Goal: Ask a question

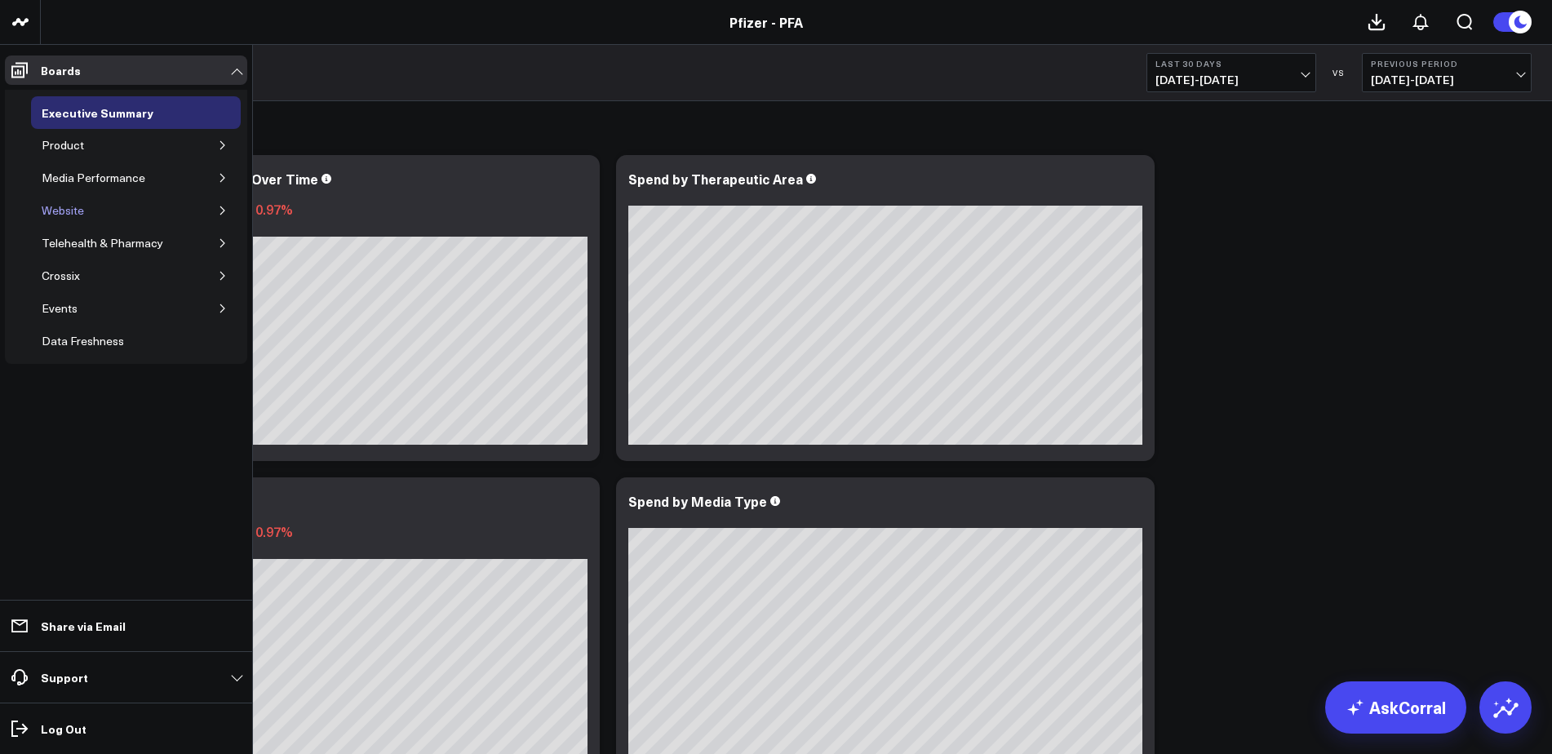
click at [75, 208] on div "Website" at bounding box center [63, 211] width 51 height 20
click at [219, 210] on icon "button" at bounding box center [223, 211] width 10 height 10
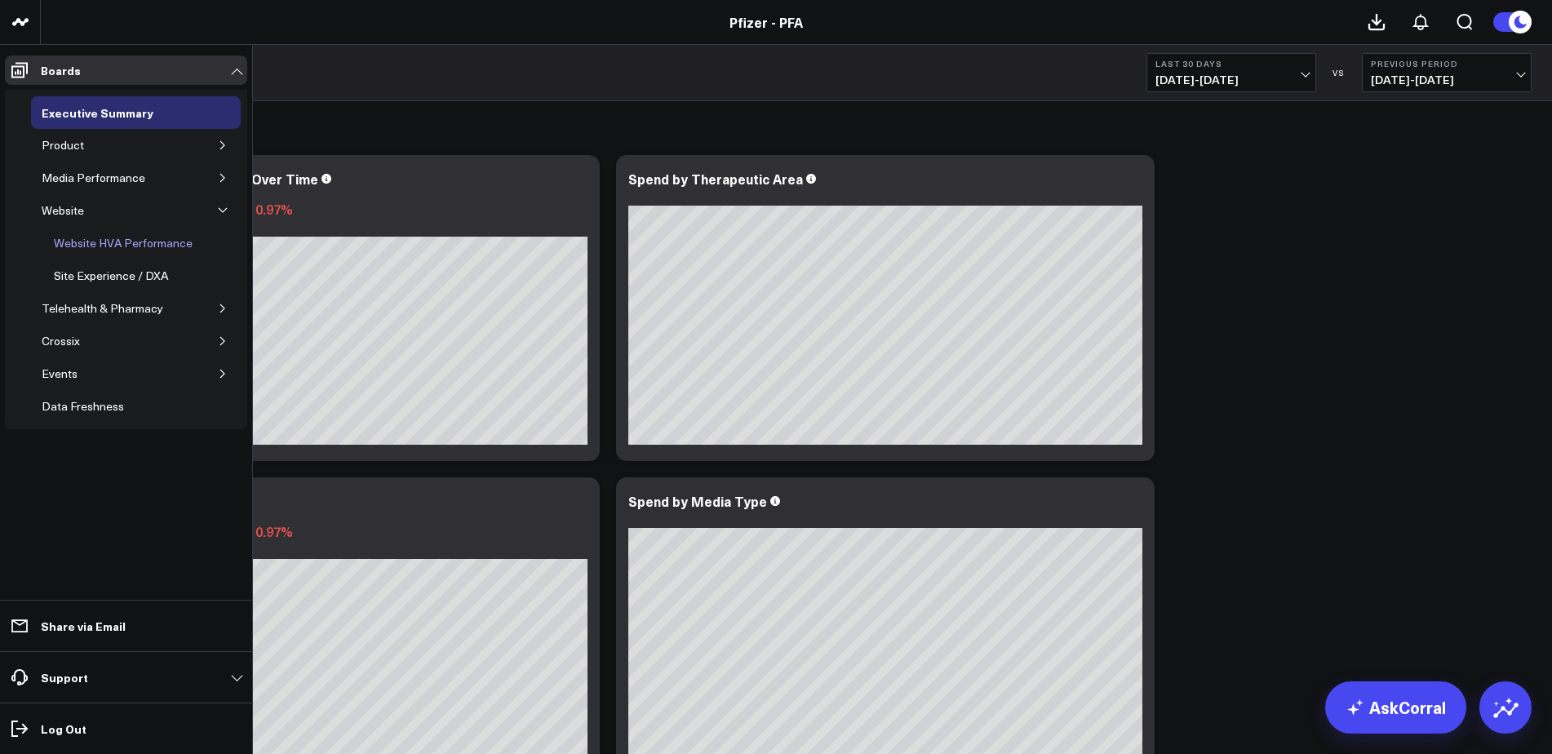
click at [185, 239] on div "Website HVA Performance" at bounding box center [123, 243] width 147 height 20
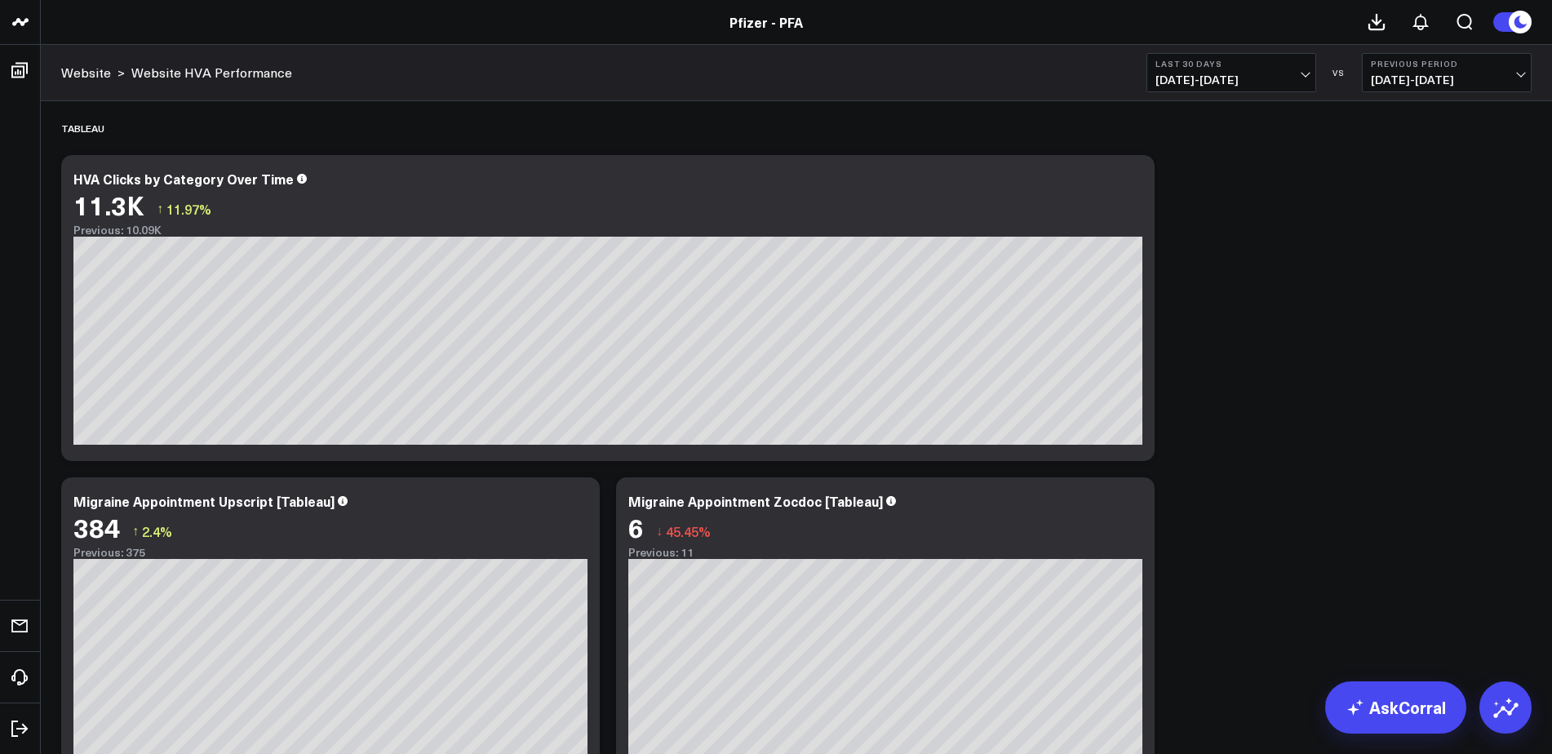
click at [1282, 79] on span "[DATE] - [DATE]" at bounding box center [1231, 79] width 152 height 13
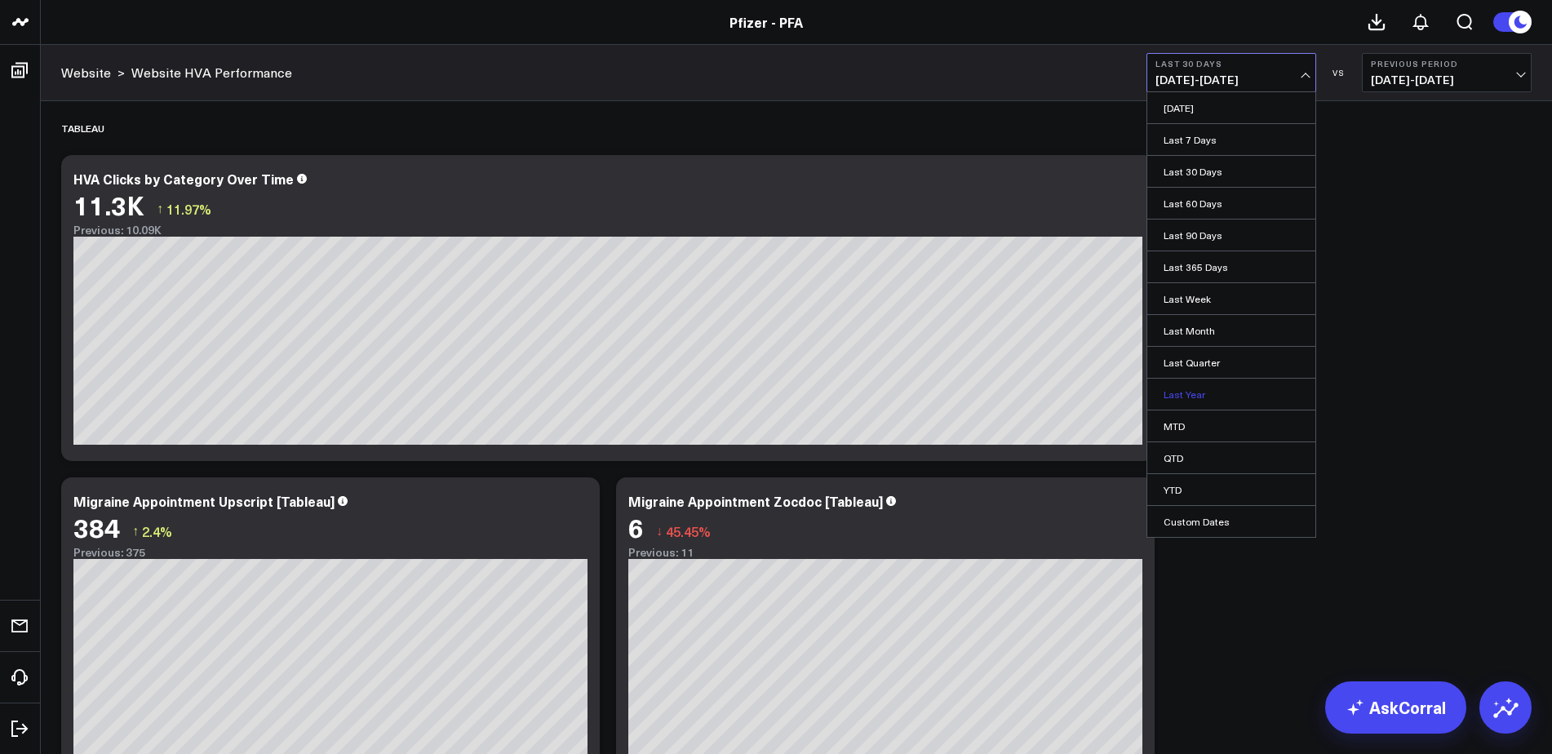
click at [1189, 395] on link "Last Year" at bounding box center [1231, 394] width 168 height 31
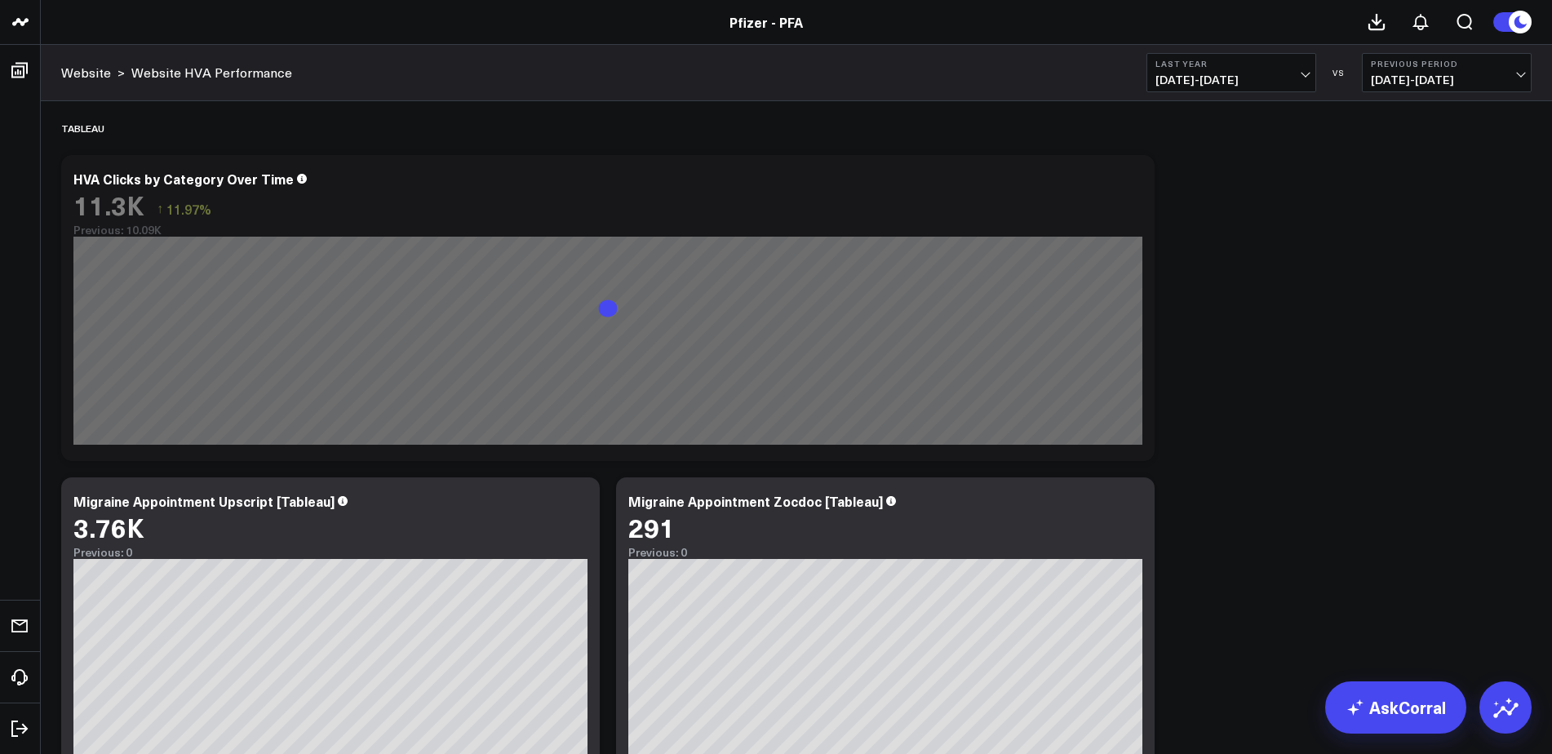
click at [1396, 75] on span "[DATE] - [DATE]" at bounding box center [1447, 79] width 152 height 13
click at [1408, 207] on link "No Comparison" at bounding box center [1446, 203] width 168 height 31
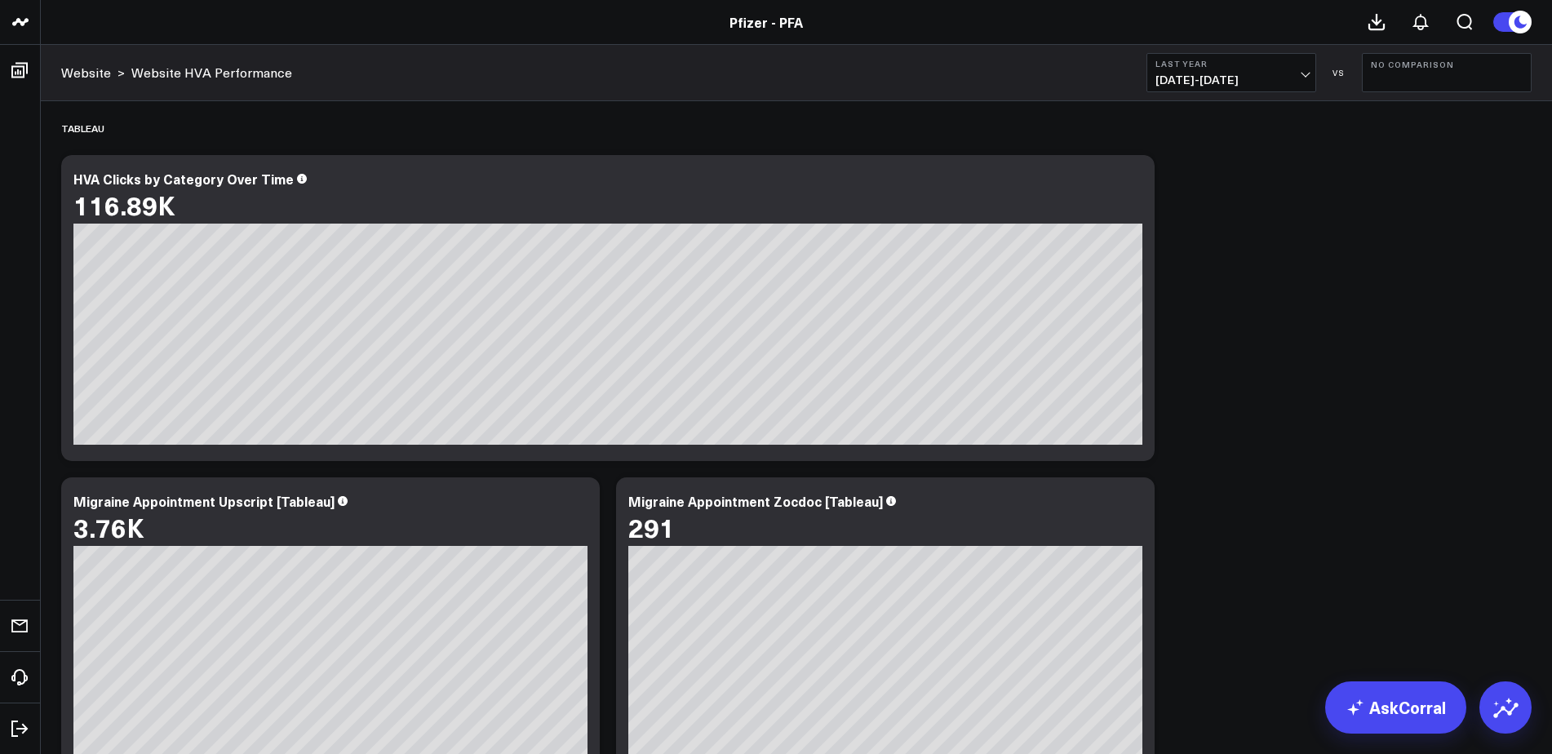
click at [95, 73] on link "Website" at bounding box center [86, 73] width 50 height 18
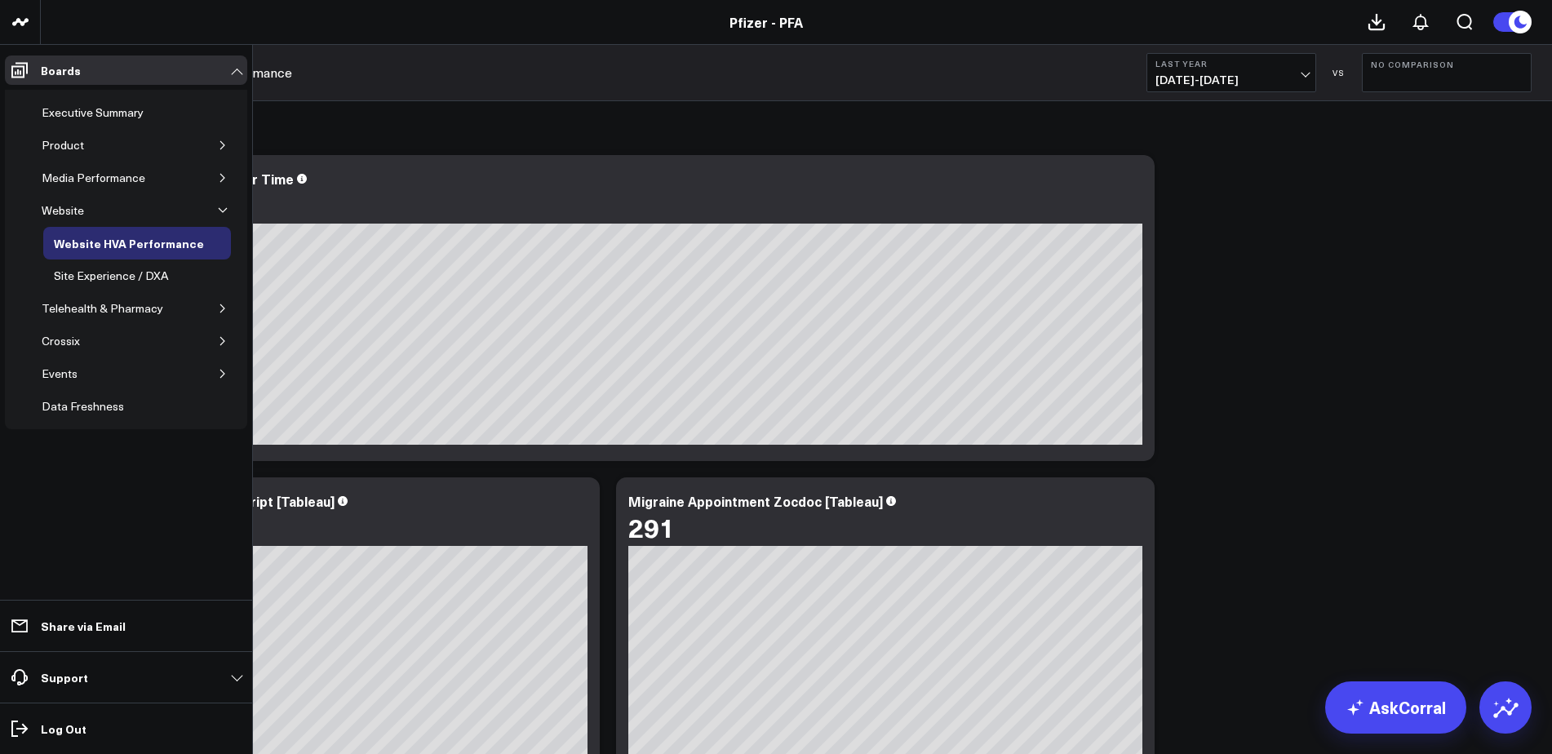
click at [224, 146] on icon "button" at bounding box center [222, 145] width 4 height 8
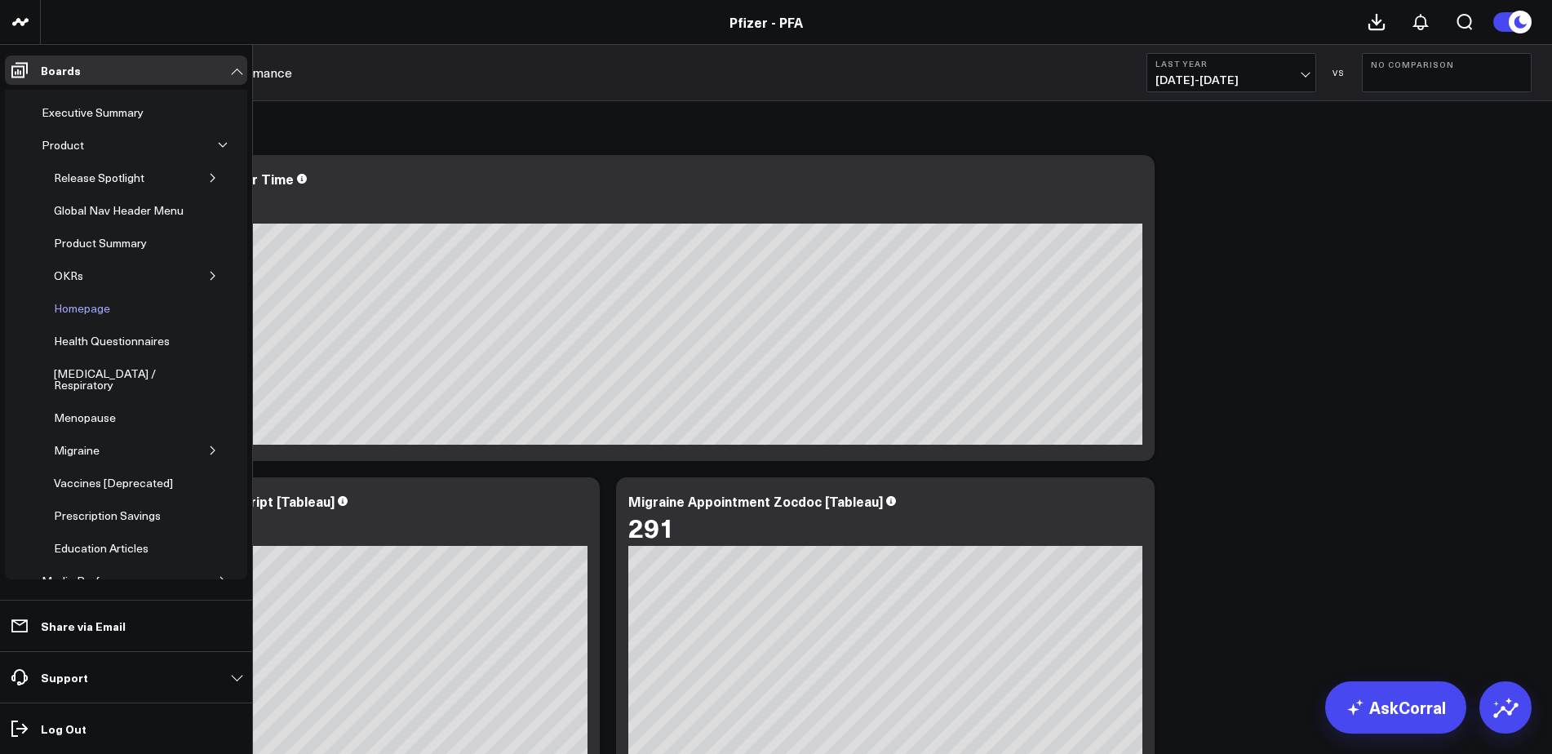
click at [94, 308] on div "Homepage" at bounding box center [82, 309] width 64 height 20
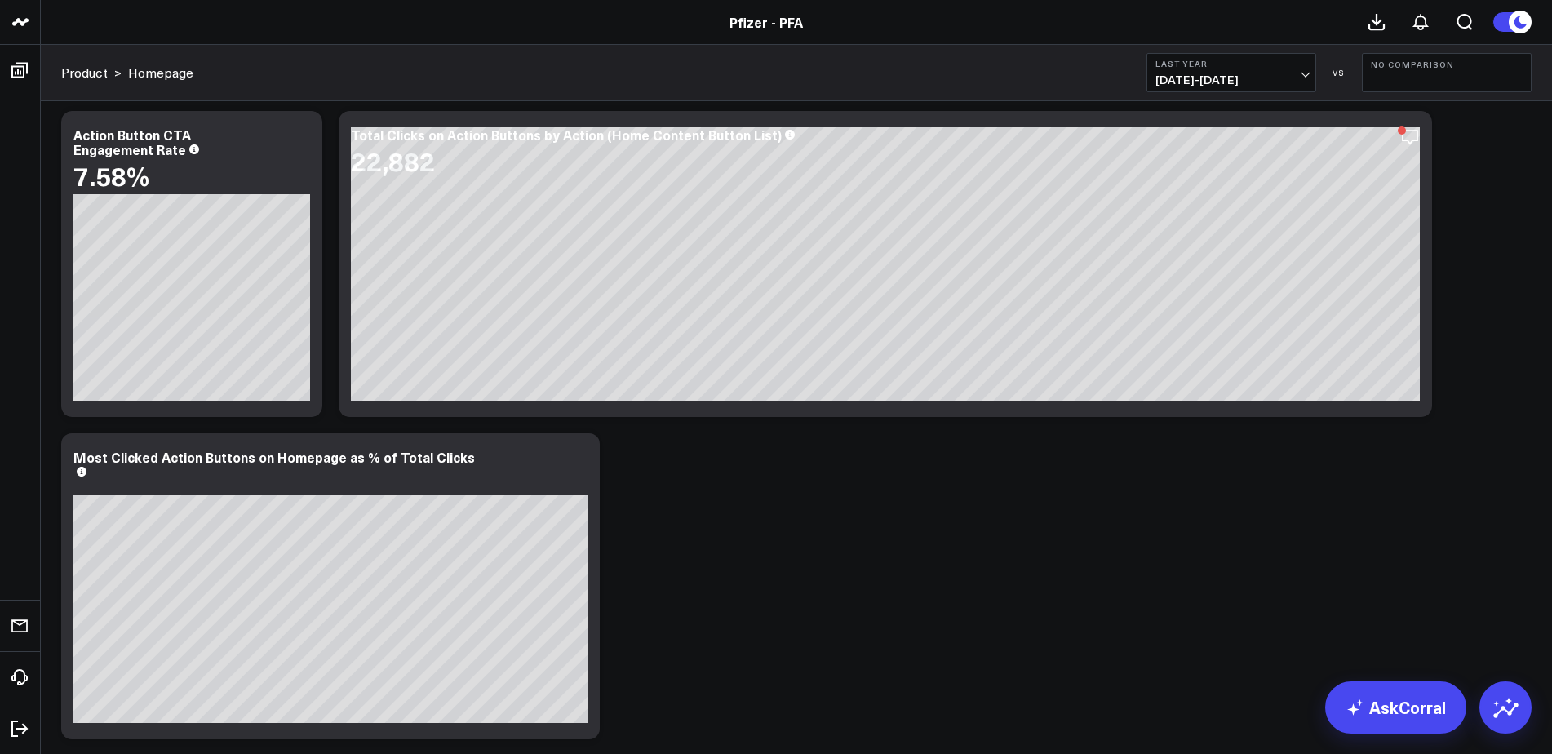
scroll to position [1142, 0]
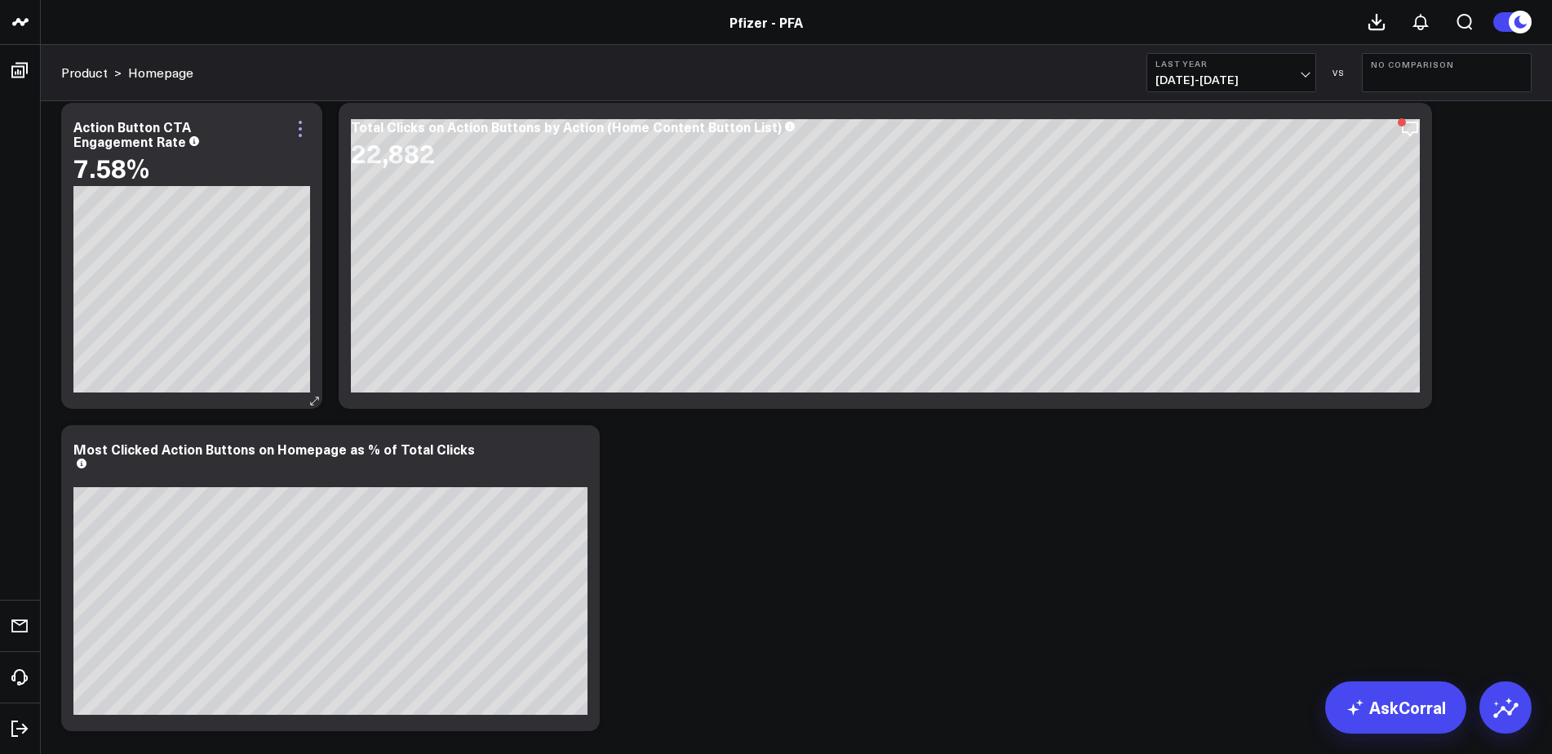
click at [295, 133] on icon at bounding box center [300, 129] width 20 height 20
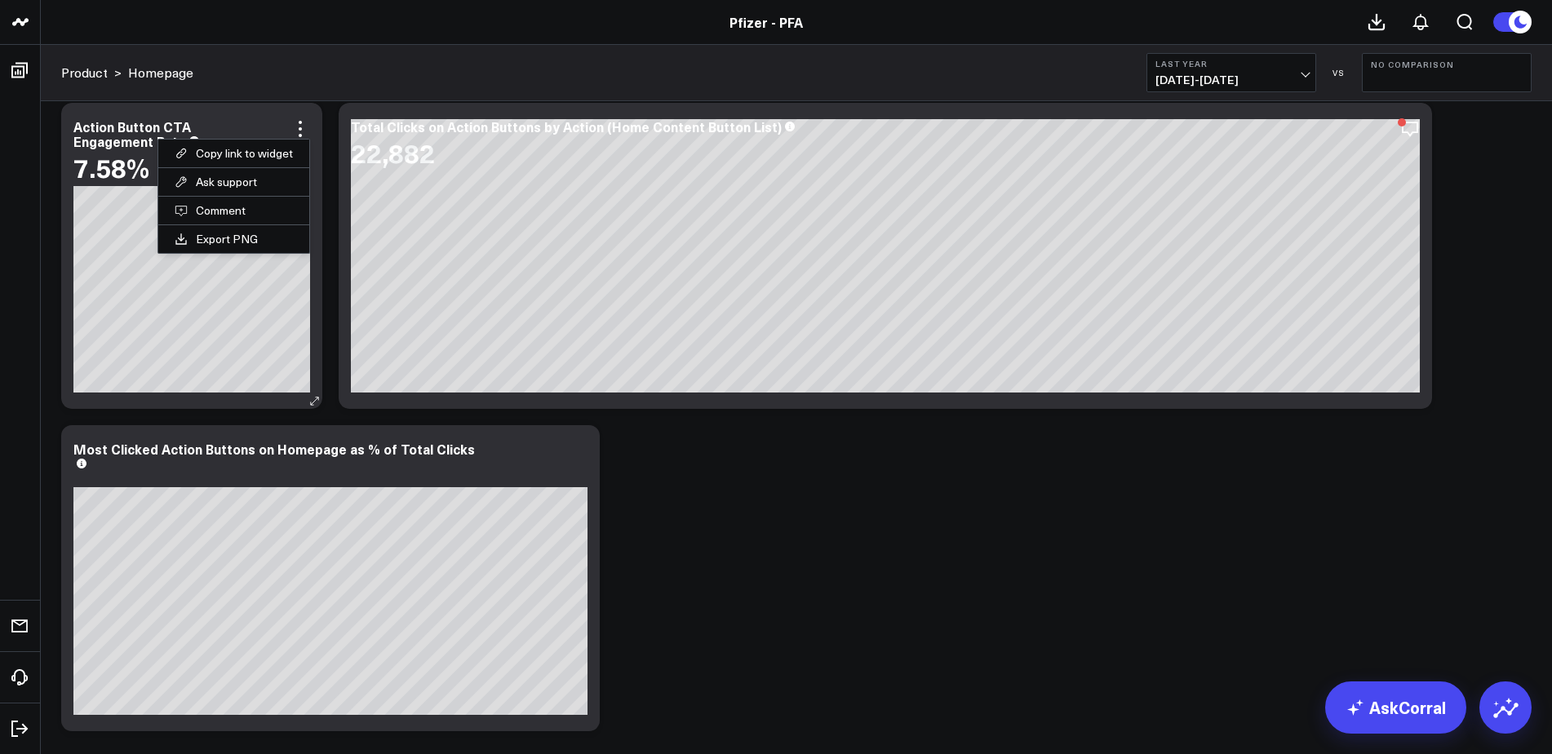
click at [282, 123] on div "Copy link to widget Ask support Comment Export PNG" at bounding box center [296, 129] width 28 height 20
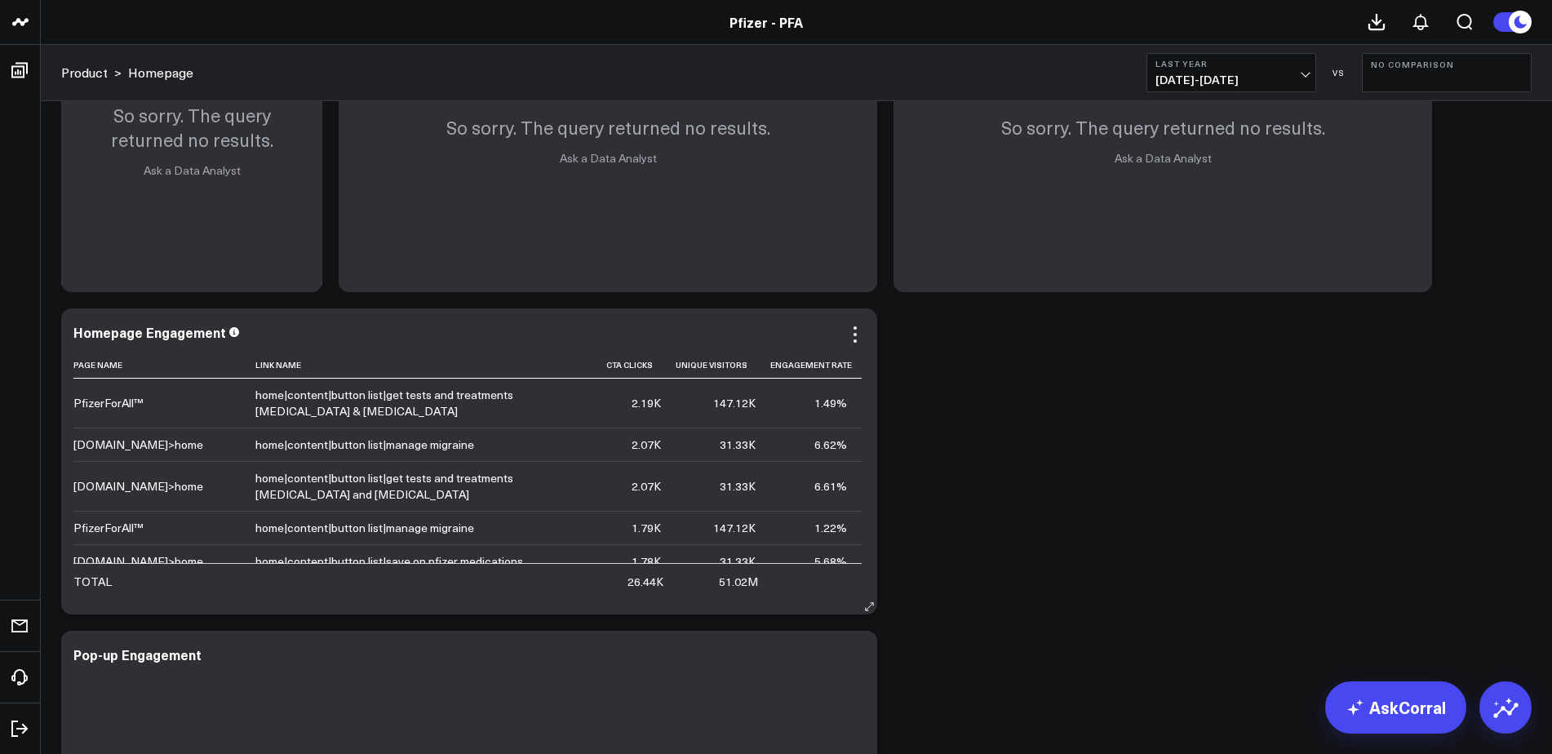
scroll to position [1876, 0]
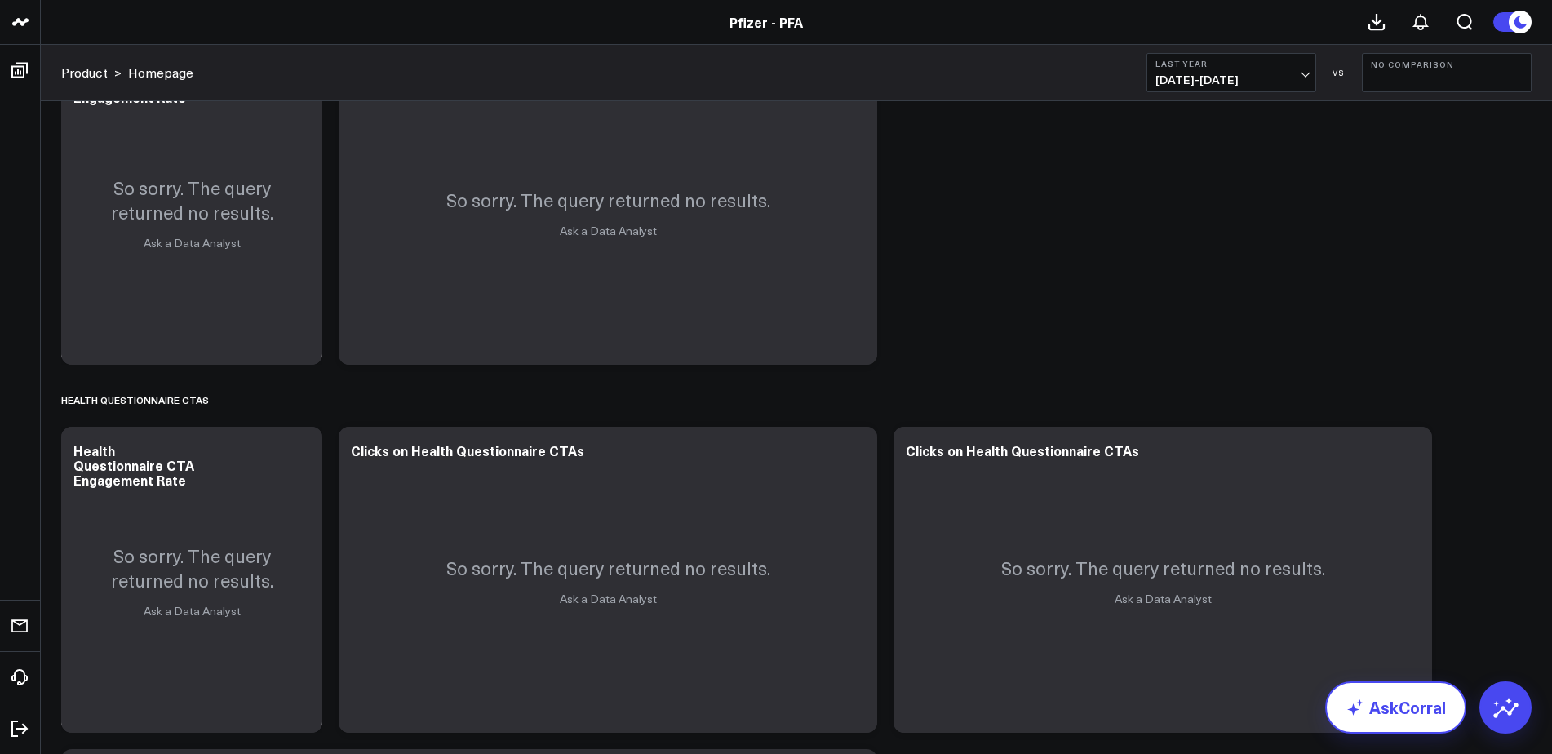
click at [1404, 696] on link "AskCorral" at bounding box center [1395, 707] width 141 height 52
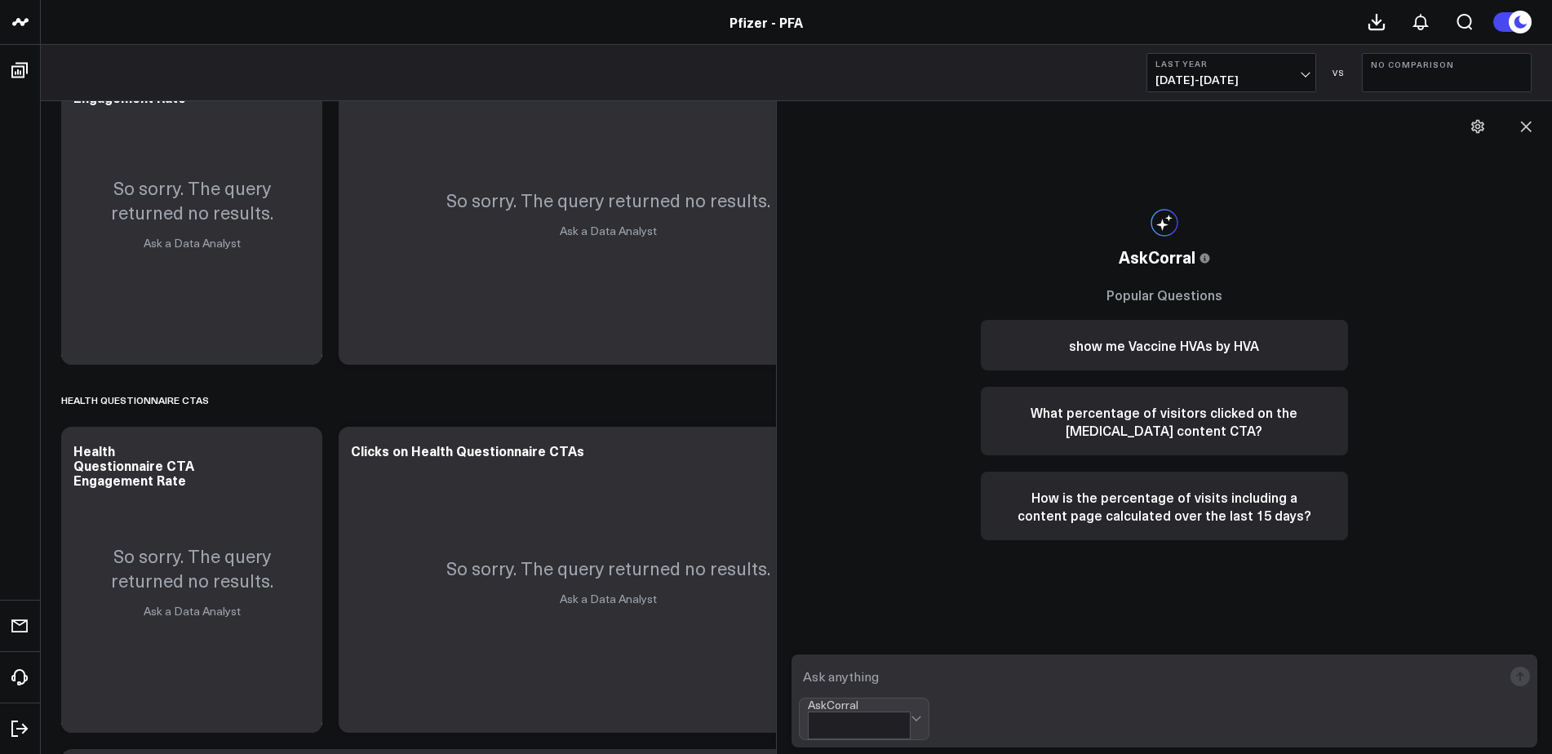
type textarea "a"
type textarea "Can you tell me the total PFA sitewide HVA rate?"
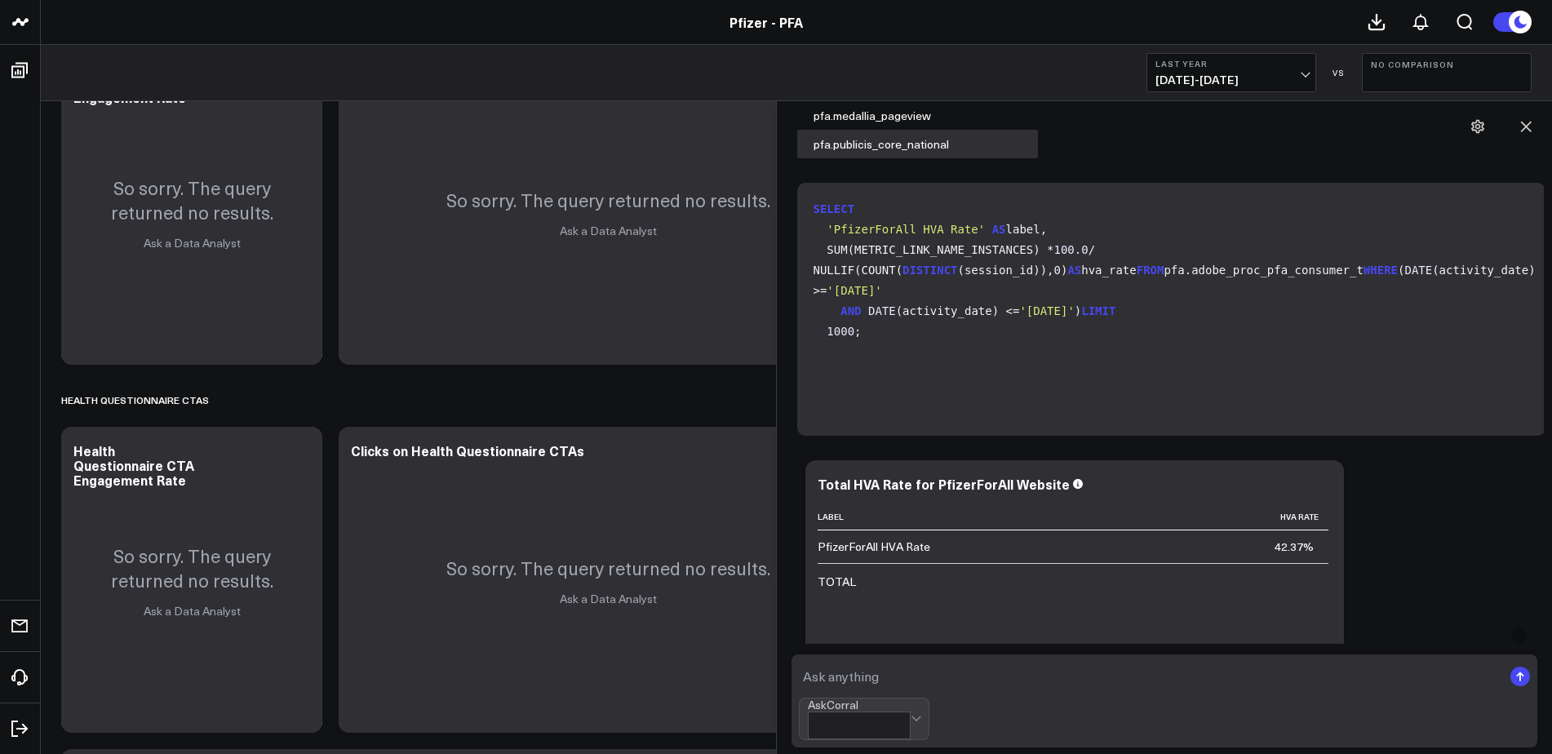
scroll to position [0, 0]
